Goal: Task Accomplishment & Management: Use online tool/utility

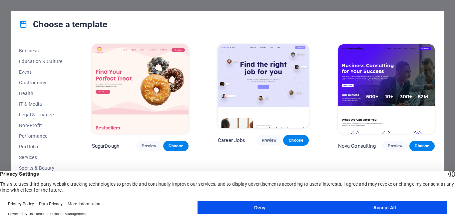
scroll to position [108, 0]
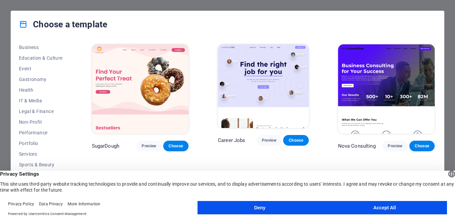
click at [252, 206] on button "Deny" at bounding box center [260, 207] width 125 height 13
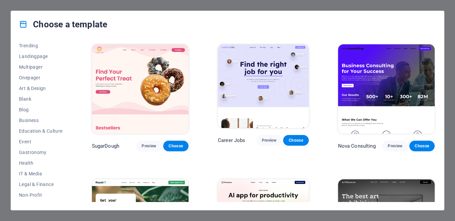
scroll to position [34, 0]
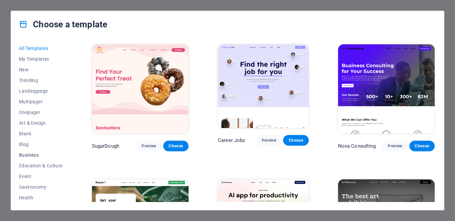
click at [30, 155] on span "Business" at bounding box center [41, 154] width 44 height 5
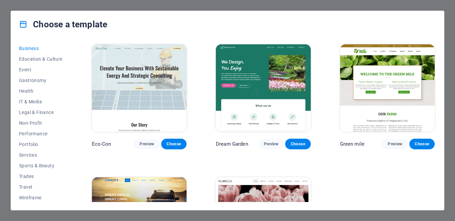
scroll to position [108, 0]
click at [32, 153] on span "Services" at bounding box center [41, 153] width 44 height 5
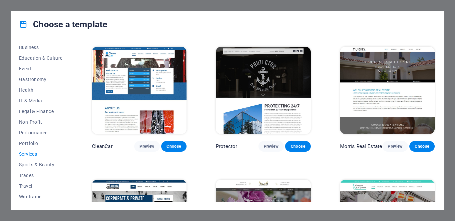
scroll to position [523, 0]
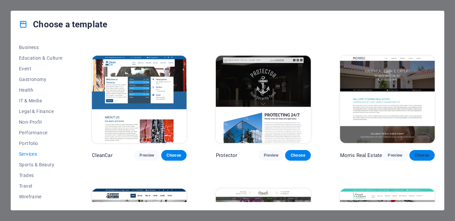
click at [421, 153] on span "Choose" at bounding box center [422, 155] width 15 height 5
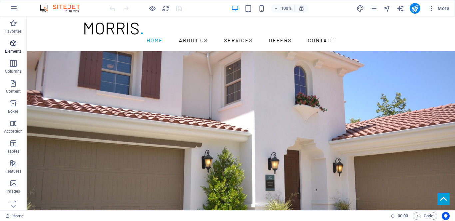
click at [14, 43] on icon "button" at bounding box center [13, 43] width 8 height 8
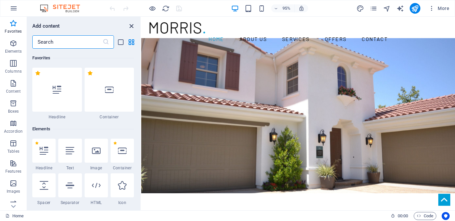
click at [130, 27] on icon "close panel" at bounding box center [132, 26] width 8 height 8
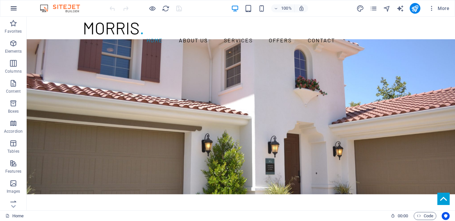
click at [14, 8] on icon "button" at bounding box center [14, 8] width 8 height 8
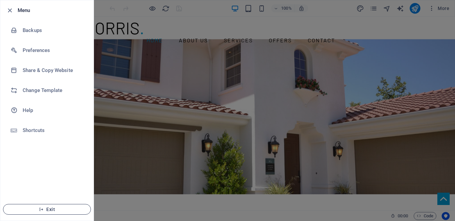
click at [46, 209] on span "Exit" at bounding box center [47, 209] width 77 height 5
click at [8, 10] on icon "button" at bounding box center [10, 11] width 8 height 8
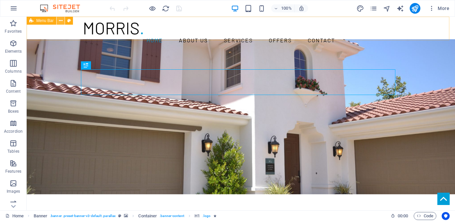
click at [60, 20] on icon at bounding box center [61, 20] width 4 height 7
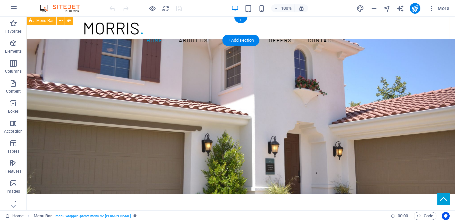
click at [45, 35] on div "Home About us Services Offers Contact Menu" at bounding box center [241, 34] width 429 height 34
click at [14, 26] on icon "button" at bounding box center [13, 23] width 8 height 8
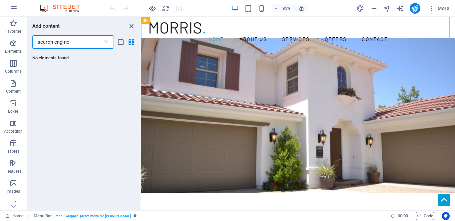
type input "search engine"
click at [132, 26] on icon "close panel" at bounding box center [132, 26] width 8 height 8
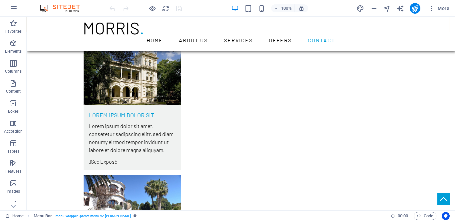
scroll to position [2095, 0]
